Goal: Register for event/course: Sign up to attend an event or enroll in a course

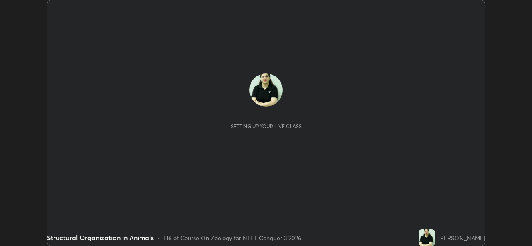
scroll to position [246, 532]
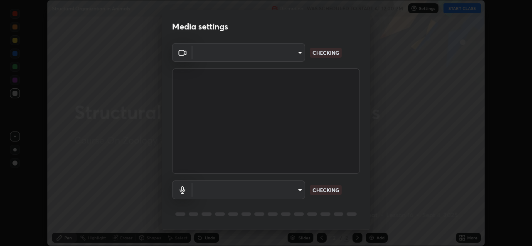
type input "d9eabbb9e311c19d0284951f952de08a34a72adfc2f94cd2cdb53a3f531a5aff"
type input "5d0d1729db253088b500f0ebf76b23a716669cfb5e53079fbe40a5b6c056b6e6"
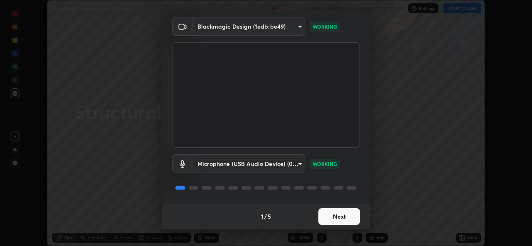
click at [336, 218] on button "Next" at bounding box center [339, 217] width 42 height 17
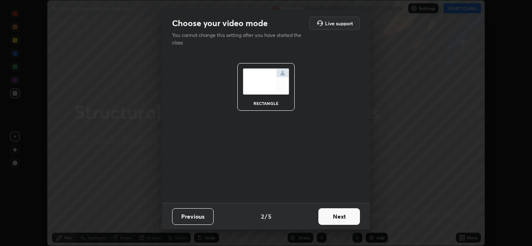
click at [345, 215] on button "Next" at bounding box center [339, 217] width 42 height 17
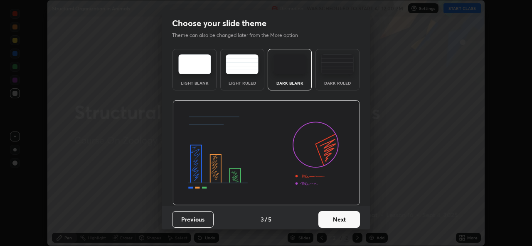
click at [340, 74] on img at bounding box center [337, 64] width 33 height 20
click at [340, 217] on button "Next" at bounding box center [339, 220] width 42 height 17
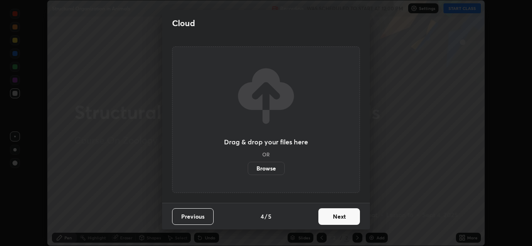
click at [345, 214] on button "Next" at bounding box center [339, 217] width 42 height 17
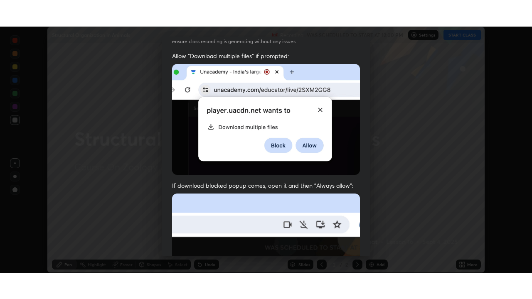
scroll to position [196, 0]
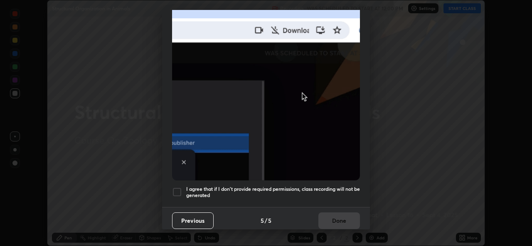
click at [182, 189] on div "I agree that if I don't provide required permissions, class recording will not …" at bounding box center [266, 192] width 188 height 10
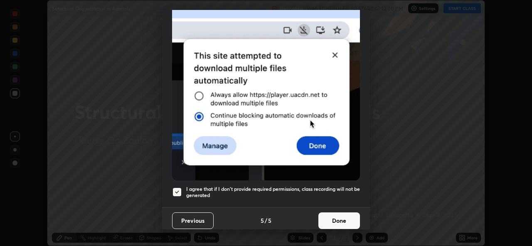
click at [344, 217] on button "Done" at bounding box center [339, 221] width 42 height 17
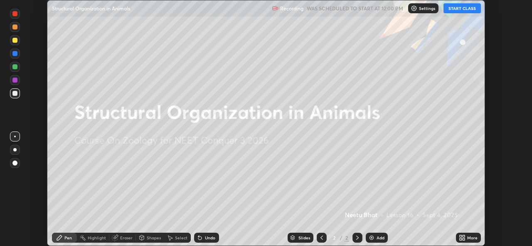
click at [464, 11] on button "START CLASS" at bounding box center [462, 8] width 37 height 10
click at [467, 237] on div "More" at bounding box center [472, 238] width 10 height 4
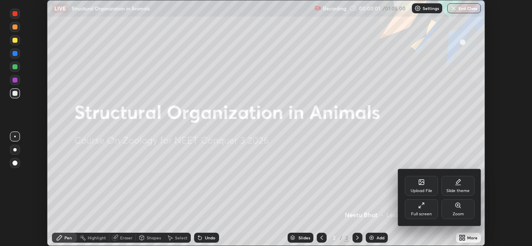
click at [431, 209] on div "Full screen" at bounding box center [421, 210] width 33 height 20
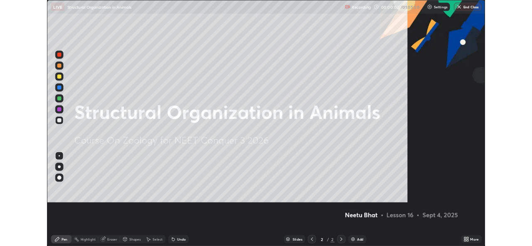
scroll to position [299, 532]
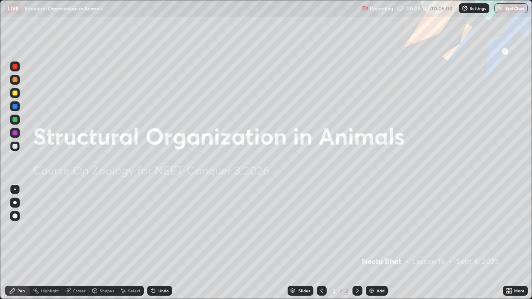
click at [377, 246] on div "Add" at bounding box center [381, 291] width 8 height 4
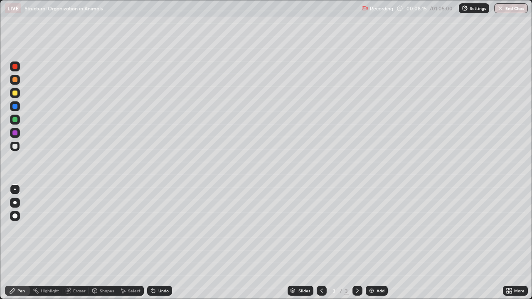
click at [16, 94] on div at bounding box center [14, 93] width 5 height 5
click at [17, 145] on div at bounding box center [14, 146] width 5 height 5
click at [16, 121] on div at bounding box center [14, 119] width 5 height 5
click at [15, 148] on div at bounding box center [14, 146] width 5 height 5
click at [15, 120] on div at bounding box center [14, 119] width 5 height 5
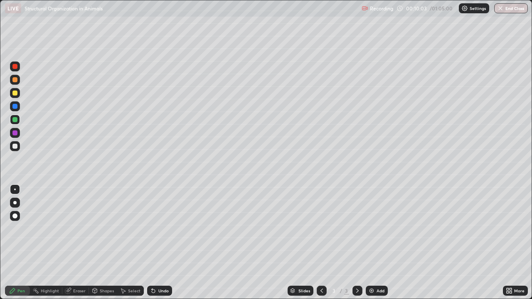
click at [15, 148] on div at bounding box center [14, 146] width 5 height 5
click at [18, 96] on div at bounding box center [15, 93] width 10 height 10
click at [15, 133] on div at bounding box center [14, 133] width 5 height 5
click at [17, 96] on div at bounding box center [15, 93] width 10 height 10
click at [16, 148] on div at bounding box center [14, 146] width 5 height 5
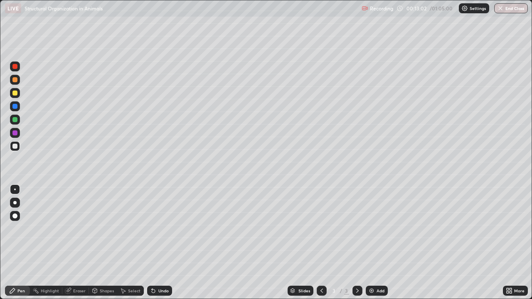
click at [18, 134] on div at bounding box center [15, 133] width 10 height 10
click at [15, 123] on div at bounding box center [15, 120] width 10 height 10
click at [15, 106] on div at bounding box center [14, 106] width 5 height 5
click at [15, 67] on div at bounding box center [14, 66] width 5 height 5
click at [17, 79] on div at bounding box center [14, 79] width 5 height 5
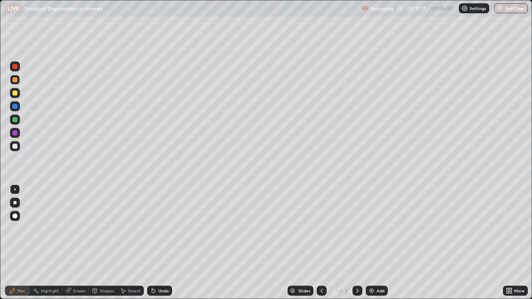
click at [372, 246] on img at bounding box center [371, 291] width 7 height 7
click at [321, 246] on icon at bounding box center [321, 291] width 7 height 7
click at [378, 246] on div "Add" at bounding box center [381, 291] width 8 height 4
click at [512, 246] on icon at bounding box center [509, 291] width 7 height 7
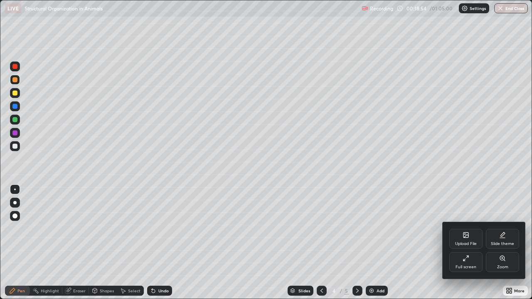
click at [469, 246] on div "Full screen" at bounding box center [465, 262] width 33 height 20
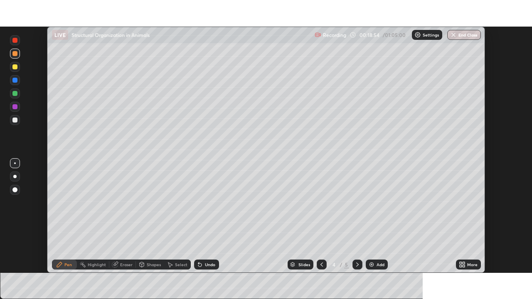
scroll to position [41320, 41035]
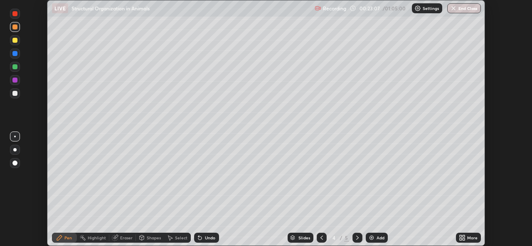
click at [15, 82] on div at bounding box center [14, 80] width 5 height 5
click at [460, 237] on icon at bounding box center [461, 237] width 2 height 2
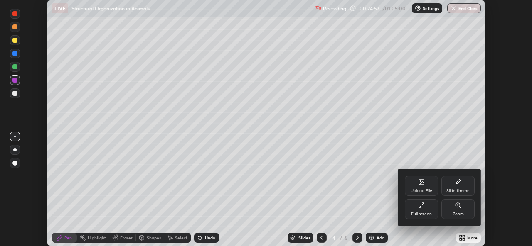
click at [426, 212] on div "Full screen" at bounding box center [421, 214] width 21 height 4
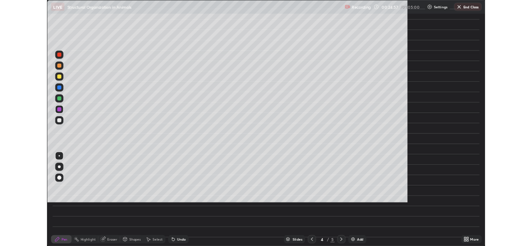
scroll to position [299, 532]
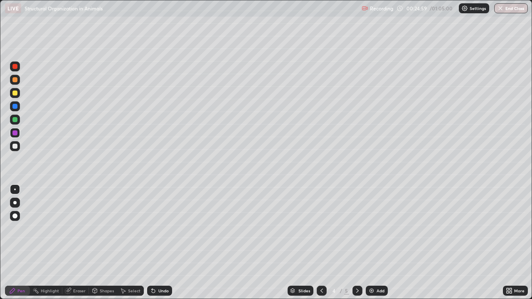
click at [15, 148] on div at bounding box center [14, 146] width 5 height 5
click at [14, 201] on div at bounding box center [14, 202] width 3 height 3
click at [15, 94] on div at bounding box center [14, 93] width 5 height 5
click at [78, 246] on div "Eraser" at bounding box center [79, 291] width 12 height 4
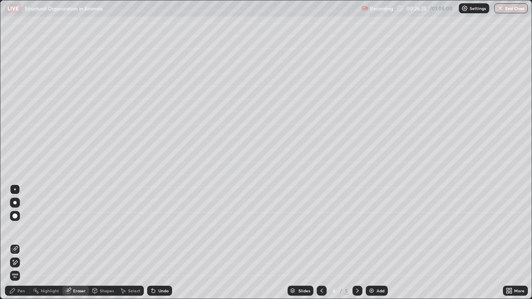
click at [507, 246] on icon at bounding box center [509, 291] width 7 height 7
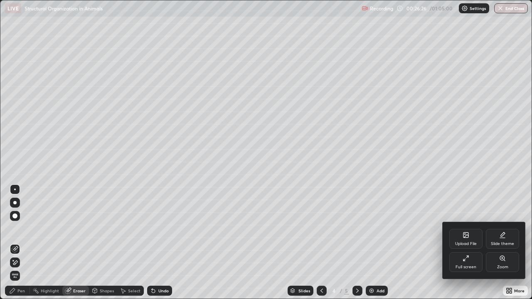
click at [463, 246] on icon at bounding box center [464, 260] width 2 height 2
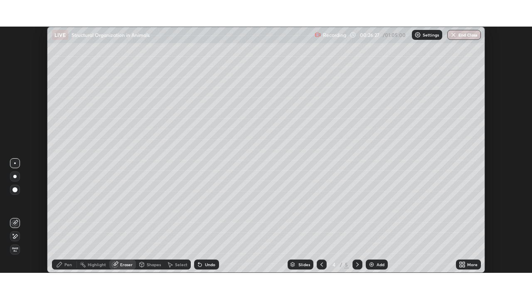
scroll to position [41320, 41035]
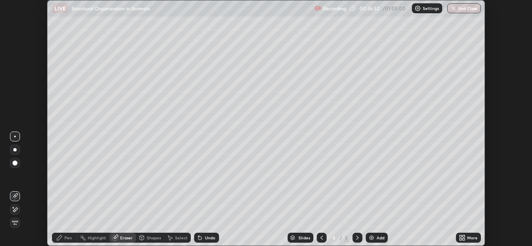
click at [68, 239] on div "Pen" at bounding box center [67, 238] width 7 height 4
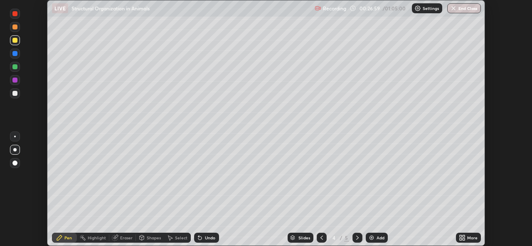
click at [461, 237] on icon at bounding box center [461, 237] width 2 height 2
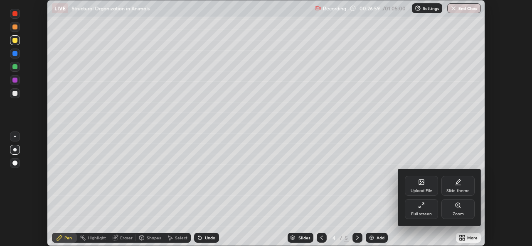
click at [422, 209] on icon at bounding box center [421, 205] width 7 height 7
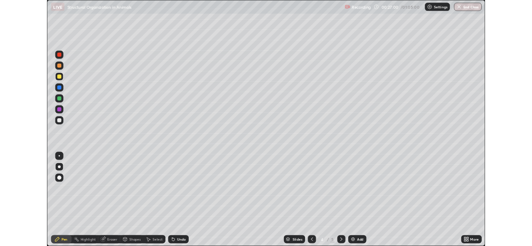
scroll to position [299, 532]
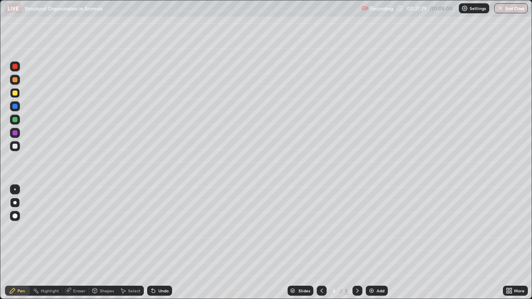
click at [16, 119] on div at bounding box center [14, 119] width 5 height 5
click at [508, 246] on icon at bounding box center [509, 291] width 7 height 7
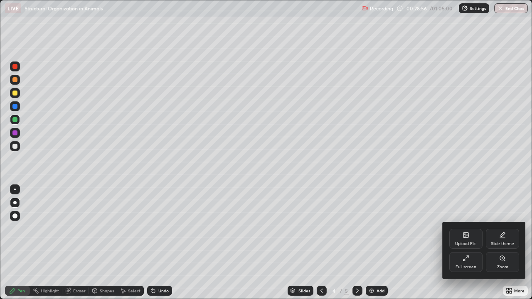
click at [461, 246] on div "Full screen" at bounding box center [465, 262] width 33 height 20
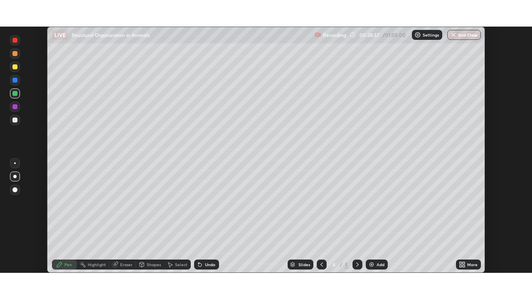
scroll to position [41320, 41035]
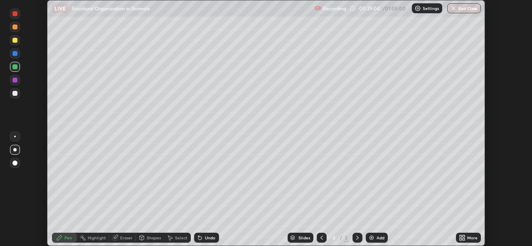
click at [461, 238] on icon at bounding box center [462, 238] width 7 height 7
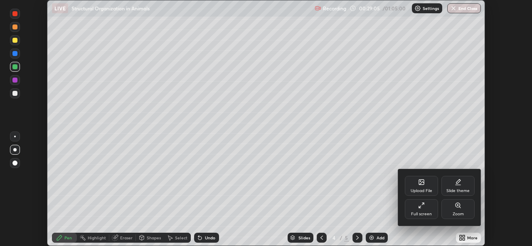
click at [420, 207] on icon at bounding box center [420, 207] width 2 height 2
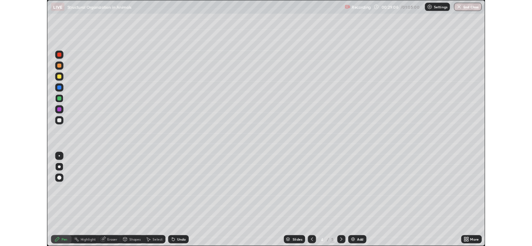
scroll to position [299, 532]
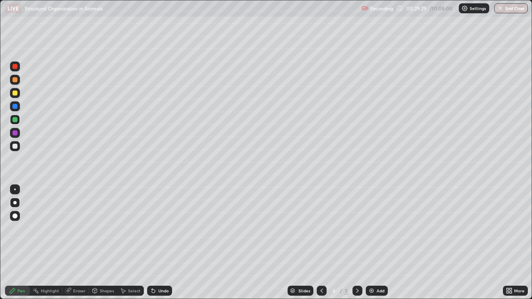
click at [15, 107] on div at bounding box center [14, 106] width 5 height 5
click at [15, 120] on div at bounding box center [14, 119] width 5 height 5
click at [14, 135] on div at bounding box center [14, 133] width 5 height 5
click at [15, 94] on div at bounding box center [14, 93] width 5 height 5
click at [370, 246] on img at bounding box center [371, 291] width 7 height 7
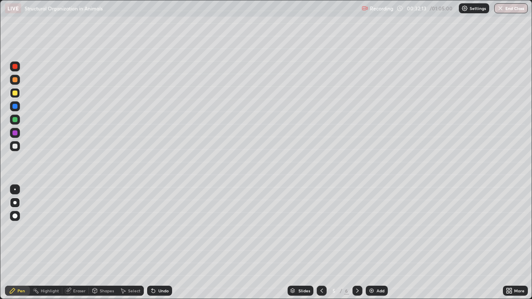
click at [15, 146] on div at bounding box center [14, 146] width 5 height 5
click at [15, 190] on div at bounding box center [15, 190] width 2 height 2
click at [17, 134] on div at bounding box center [14, 133] width 5 height 5
click at [16, 95] on div at bounding box center [14, 93] width 5 height 5
click at [18, 133] on div at bounding box center [15, 133] width 10 height 10
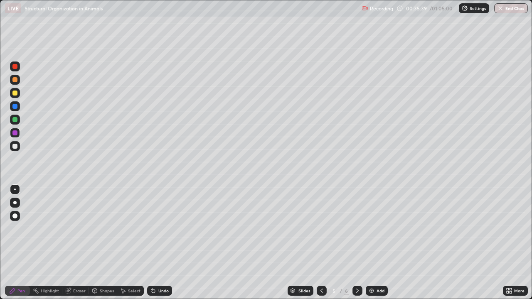
click at [16, 143] on div at bounding box center [15, 146] width 10 height 10
click at [320, 246] on icon at bounding box center [321, 291] width 7 height 7
click at [510, 246] on icon at bounding box center [509, 291] width 7 height 7
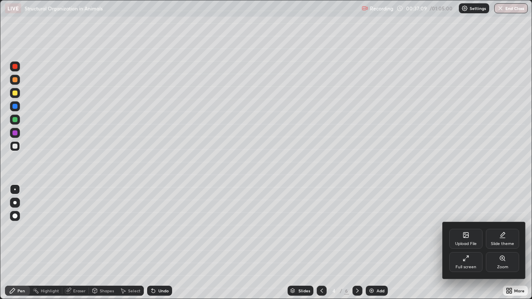
click at [466, 246] on div "Full screen" at bounding box center [465, 262] width 33 height 20
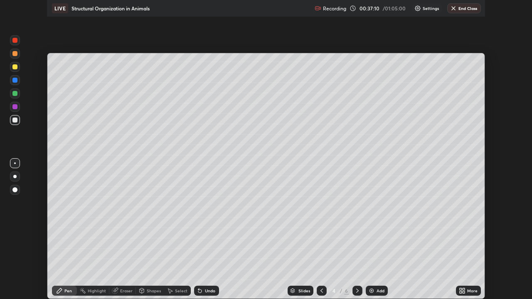
scroll to position [41320, 41035]
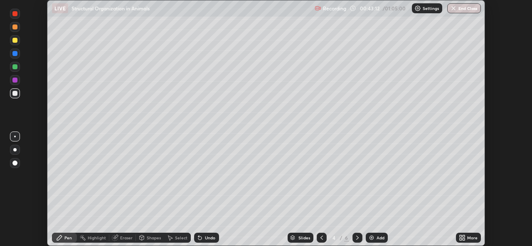
click at [463, 237] on icon at bounding box center [464, 237] width 2 height 2
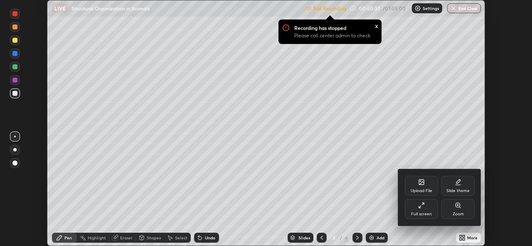
click at [374, 238] on div at bounding box center [266, 123] width 532 height 246
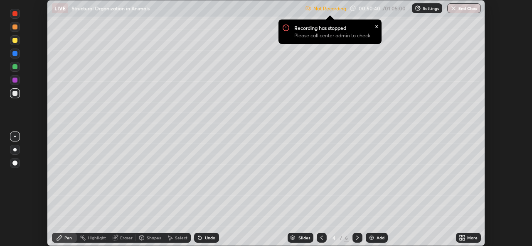
click at [460, 239] on icon at bounding box center [461, 240] width 2 height 2
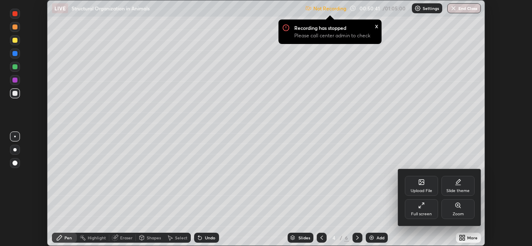
click at [419, 210] on div "Full screen" at bounding box center [421, 210] width 33 height 20
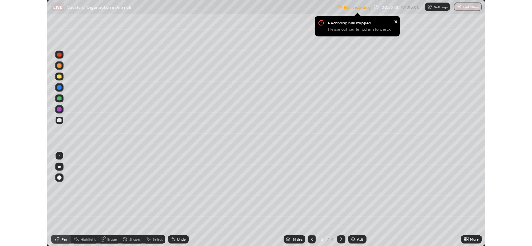
scroll to position [299, 532]
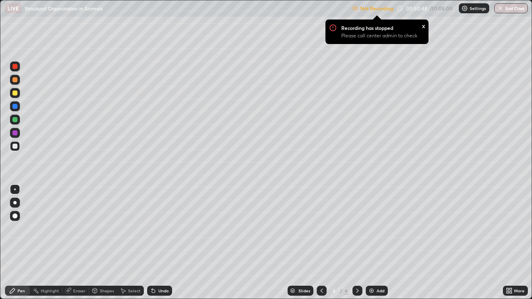
click at [422, 27] on div "x" at bounding box center [423, 25] width 3 height 9
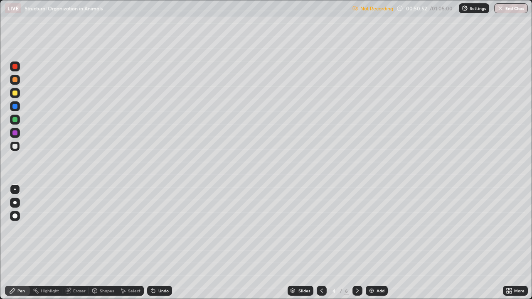
click at [379, 246] on div "Add" at bounding box center [381, 291] width 8 height 4
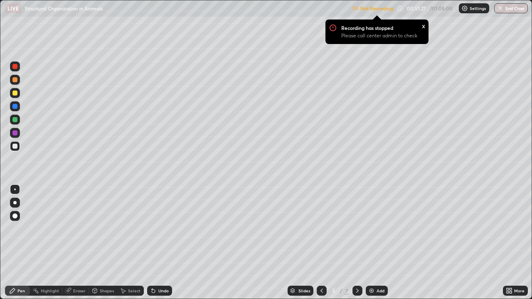
click at [423, 28] on div "x" at bounding box center [423, 25] width 3 height 9
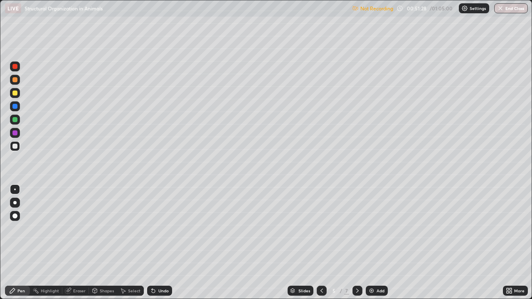
click at [416, 10] on div "Not Recording 00:51:28 / 01:05:00 Settings End Class" at bounding box center [440, 8] width 176 height 16
click at [384, 10] on p "Not Recording" at bounding box center [376, 8] width 33 height 6
click at [358, 10] on img at bounding box center [355, 8] width 7 height 7
click at [365, 10] on p "Not Recording" at bounding box center [376, 8] width 33 height 6
click at [373, 11] on p "Not Recording" at bounding box center [376, 8] width 33 height 6
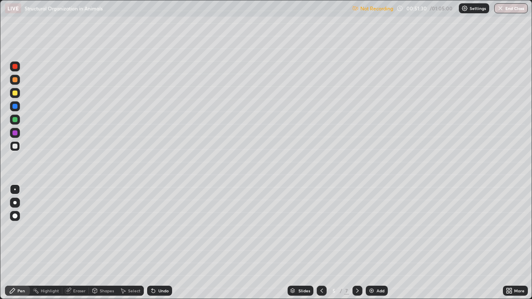
click at [377, 12] on div "Not Recording" at bounding box center [372, 8] width 41 height 16
click at [380, 246] on div "Add" at bounding box center [381, 291] width 8 height 4
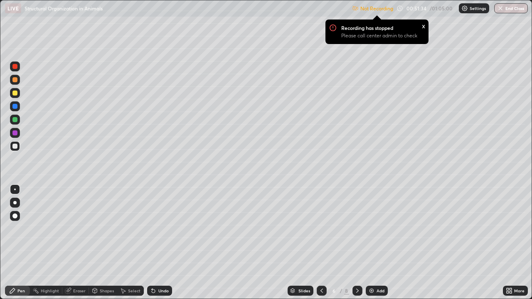
click at [510, 246] on icon at bounding box center [511, 292] width 2 height 2
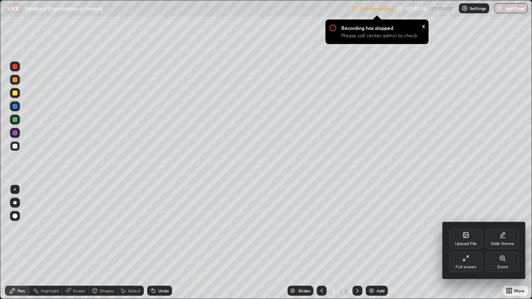
click at [467, 246] on div "Full screen" at bounding box center [465, 262] width 33 height 20
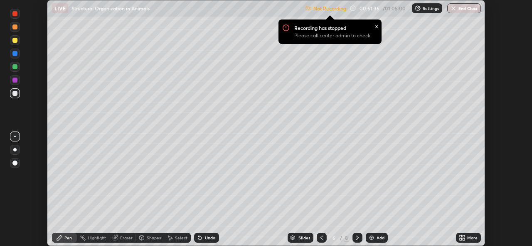
scroll to position [41320, 41035]
click at [463, 7] on button "End Class" at bounding box center [464, 8] width 34 height 10
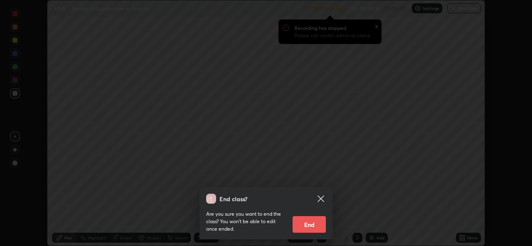
click at [314, 230] on button "End" at bounding box center [309, 225] width 33 height 17
